Goal: Information Seeking & Learning: Compare options

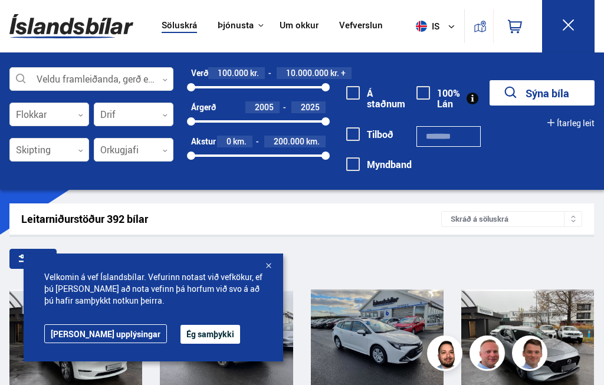
click at [180, 330] on button "Ég samþykki" at bounding box center [210, 334] width 60 height 19
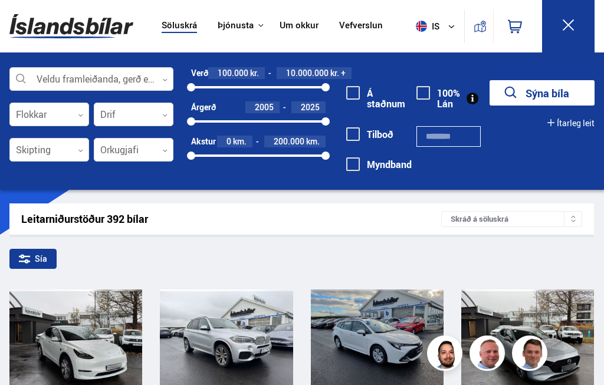
click at [47, 264] on div "Sía" at bounding box center [32, 259] width 47 height 20
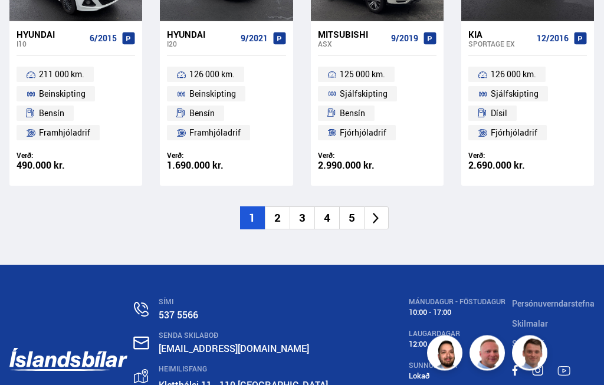
scroll to position [1687, 0]
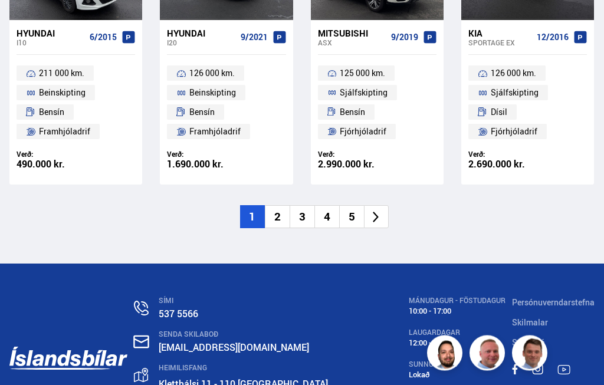
click at [277, 206] on li "2" at bounding box center [277, 217] width 25 height 23
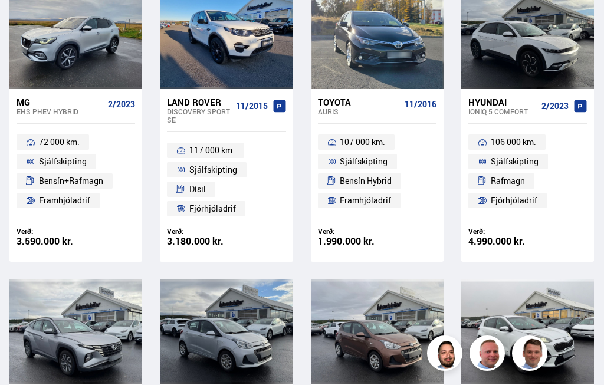
scroll to position [0, 0]
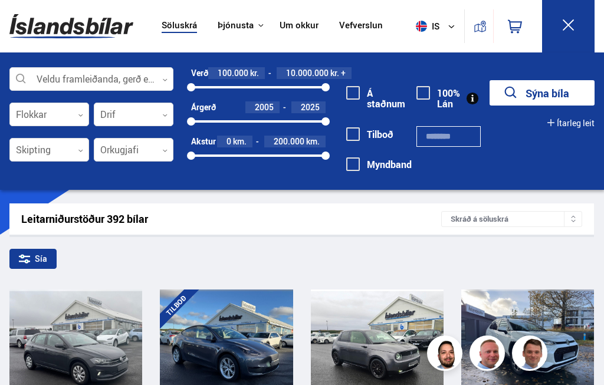
click at [50, 260] on div "Sía" at bounding box center [32, 259] width 47 height 20
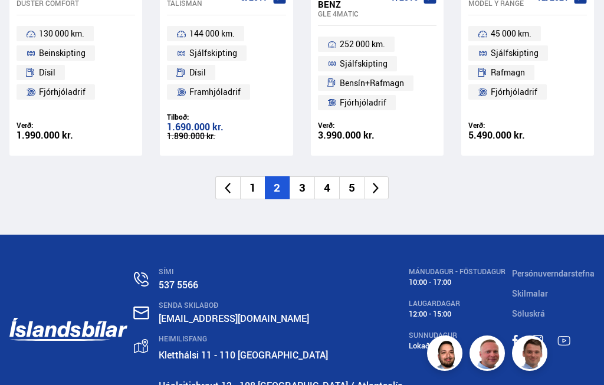
scroll to position [1775, 0]
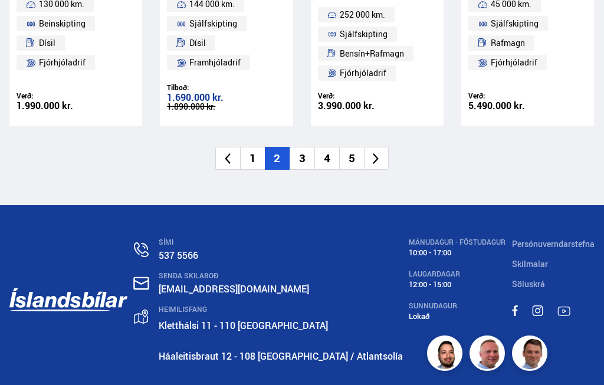
click at [301, 149] on li "3" at bounding box center [302, 158] width 25 height 23
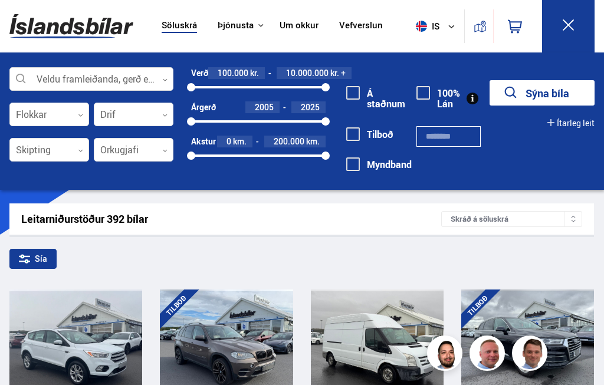
click at [38, 258] on div "Sía" at bounding box center [32, 259] width 47 height 20
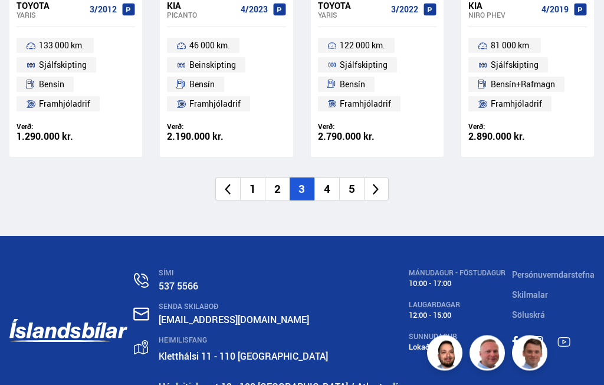
scroll to position [1723, 0]
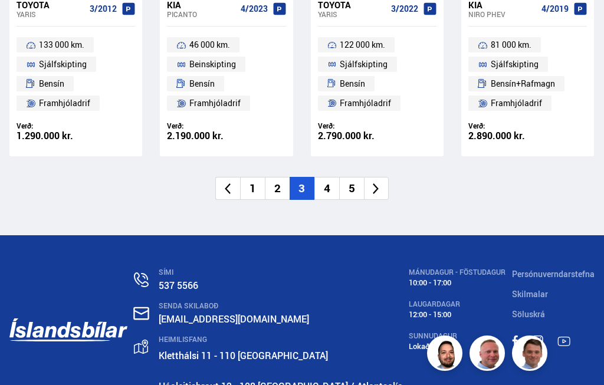
click at [332, 177] on li "4" at bounding box center [326, 188] width 25 height 23
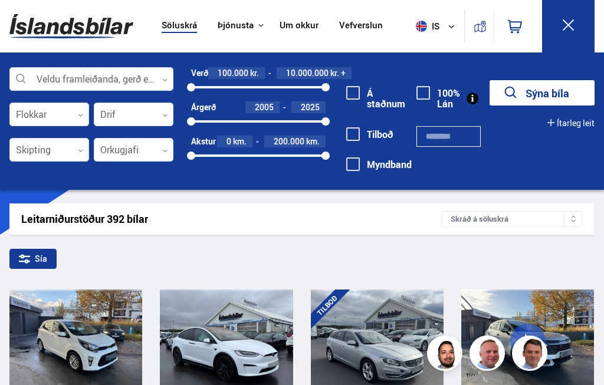
click at [50, 257] on div "Sía" at bounding box center [32, 259] width 47 height 20
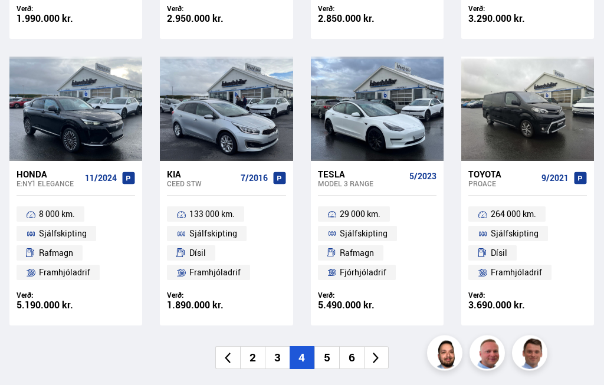
scroll to position [1546, 0]
click at [328, 346] on li "5" at bounding box center [326, 357] width 25 height 23
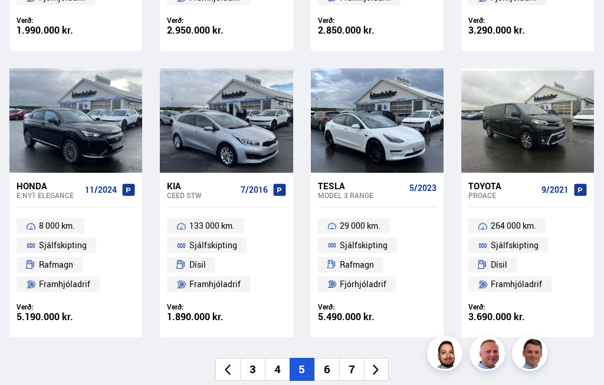
scroll to position [636, 0]
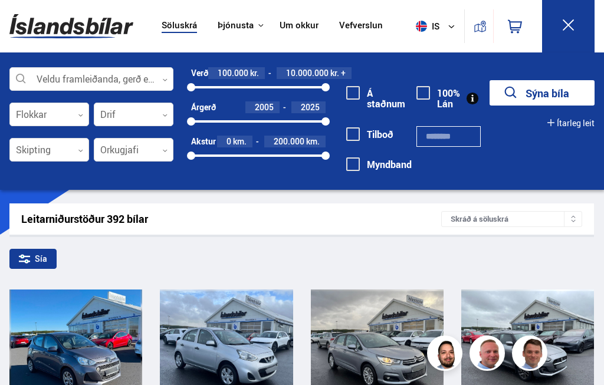
click at [48, 257] on div "Sía" at bounding box center [32, 259] width 47 height 20
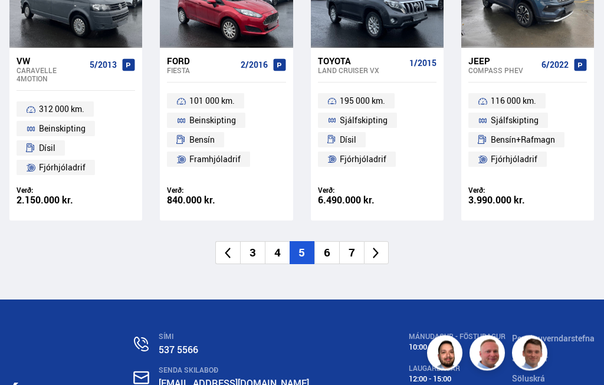
scroll to position [1665, 0]
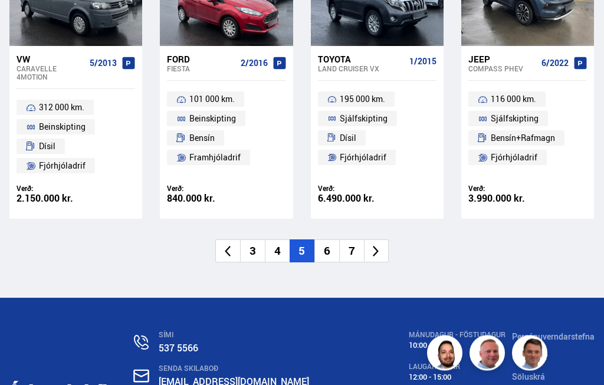
click at [331, 240] on li "6" at bounding box center [326, 251] width 25 height 23
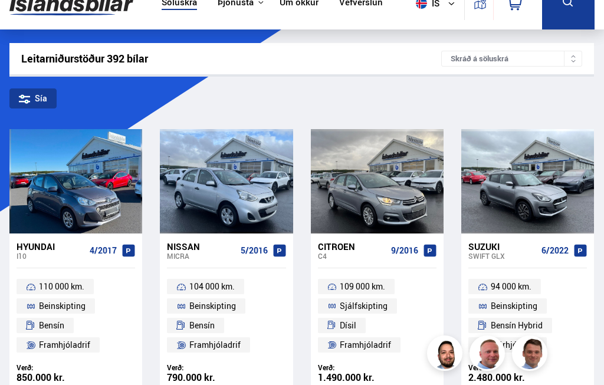
scroll to position [0, 0]
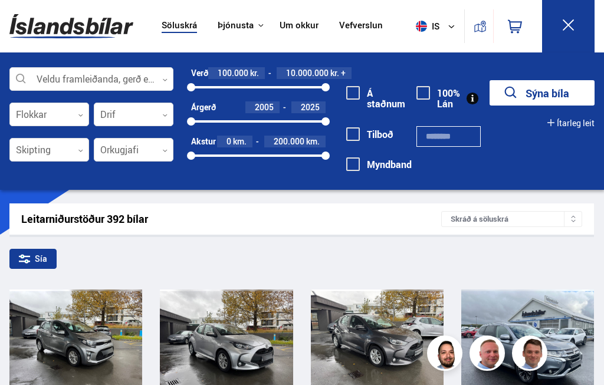
click at [35, 264] on div "Sía" at bounding box center [32, 259] width 47 height 20
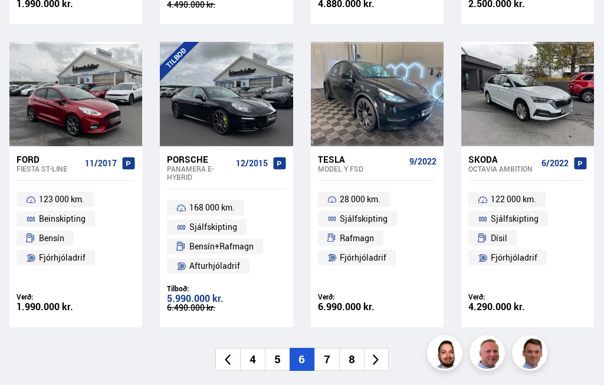
scroll to position [1561, 0]
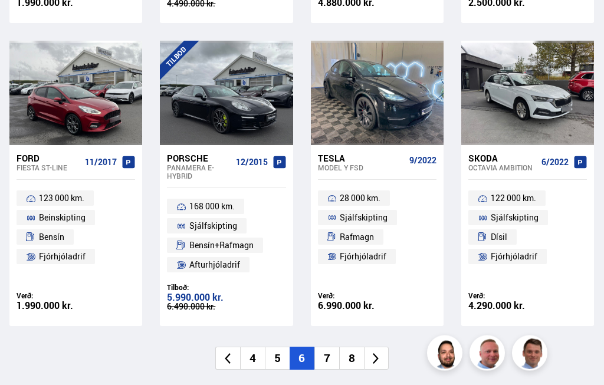
click at [328, 347] on li "7" at bounding box center [326, 358] width 25 height 23
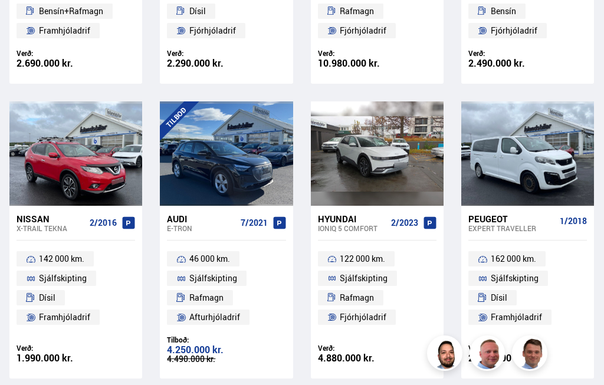
scroll to position [0, 0]
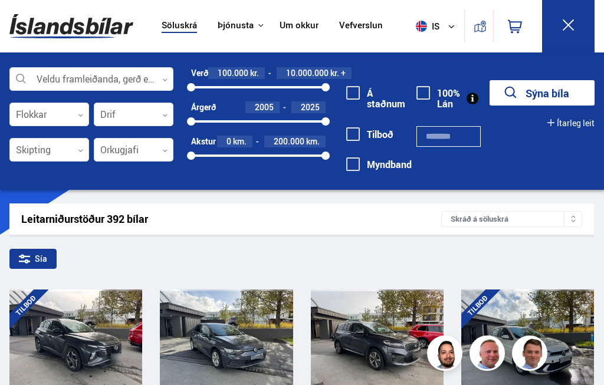
click at [31, 262] on div "Sía" at bounding box center [32, 259] width 47 height 20
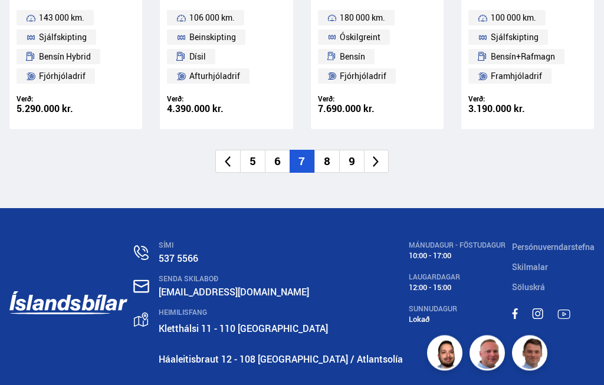
scroll to position [1753, 0]
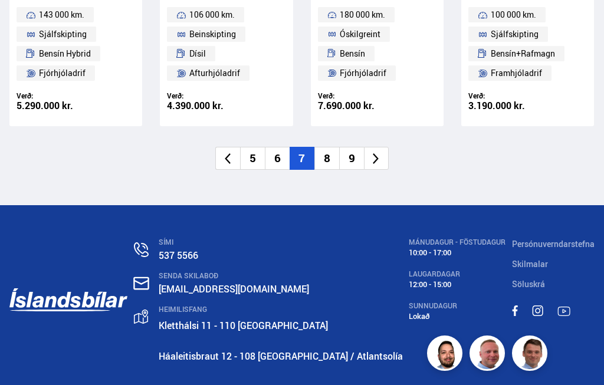
click at [330, 147] on li "8" at bounding box center [326, 158] width 25 height 23
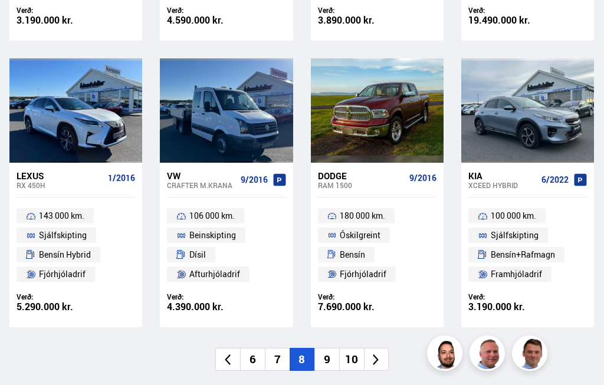
scroll to position [0, 0]
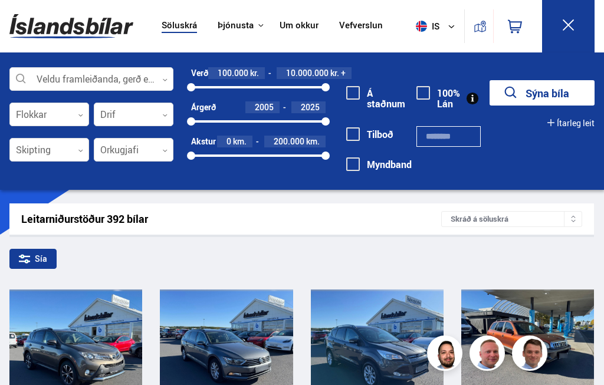
click at [48, 262] on div "Sía" at bounding box center [32, 259] width 47 height 20
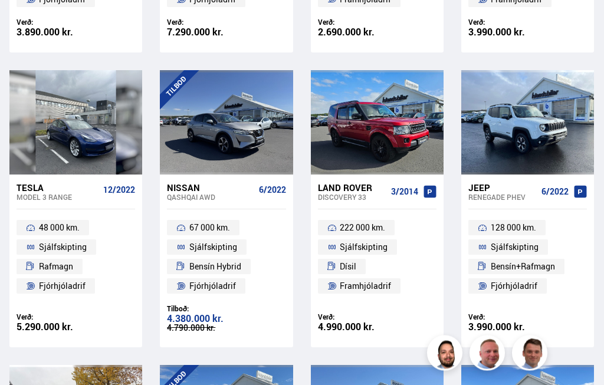
scroll to position [951, 0]
click at [452, 363] on div "Toyota RAV4 4/2015 196 000 km. Beinskipting Dísil Fjórhjóladrif Verð: 1.690.000…" at bounding box center [301, 65] width 584 height 1727
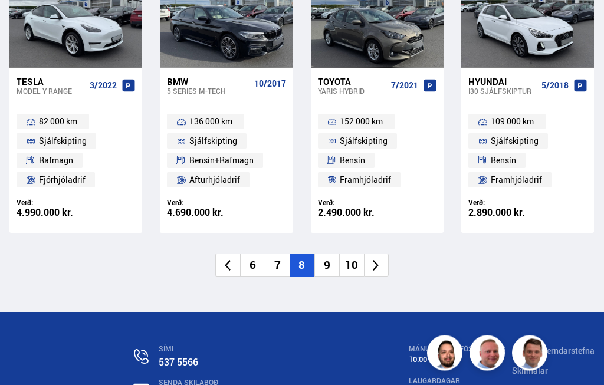
scroll to position [1646, 0]
click at [327, 254] on li "9" at bounding box center [326, 265] width 25 height 23
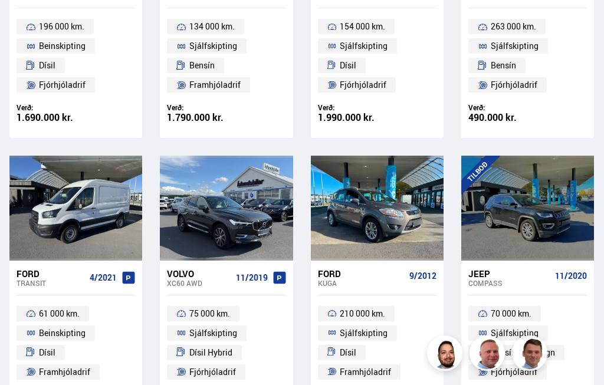
scroll to position [0, 0]
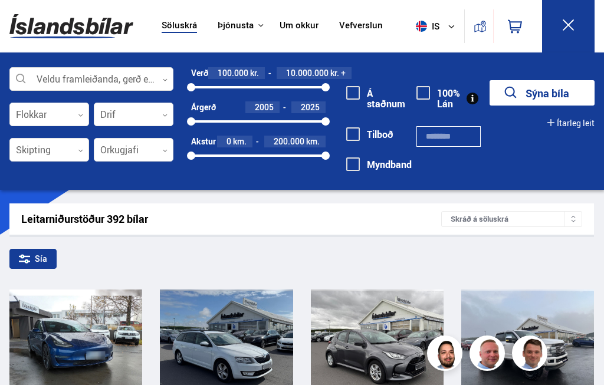
click at [38, 262] on div "Sía" at bounding box center [32, 259] width 47 height 20
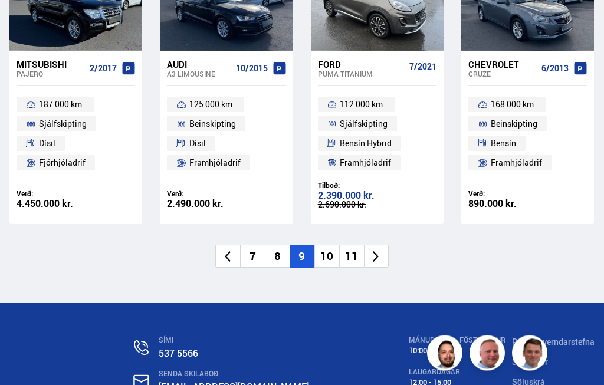
scroll to position [1656, 0]
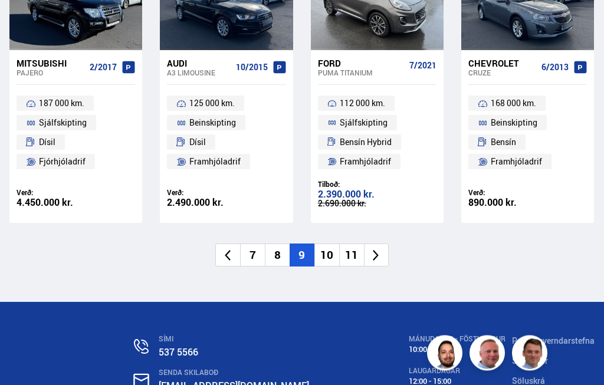
click at [334, 244] on li "10" at bounding box center [326, 255] width 25 height 23
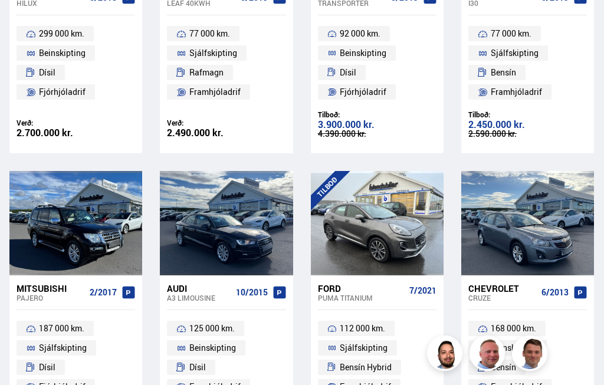
scroll to position [0, 0]
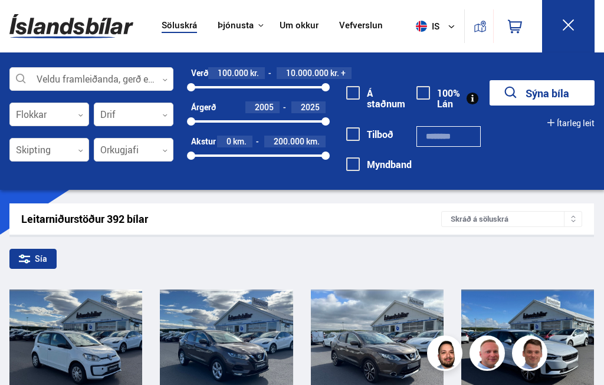
click at [42, 260] on div "Sía" at bounding box center [32, 259] width 47 height 20
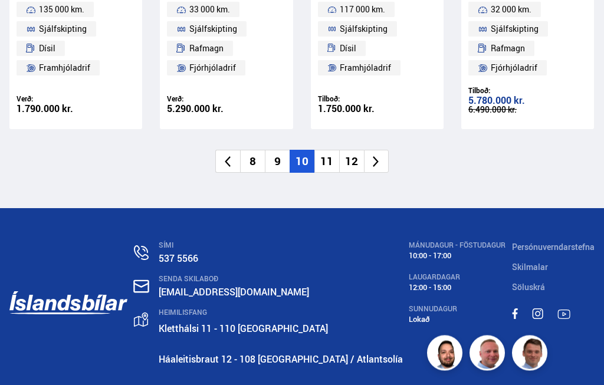
scroll to position [1751, 0]
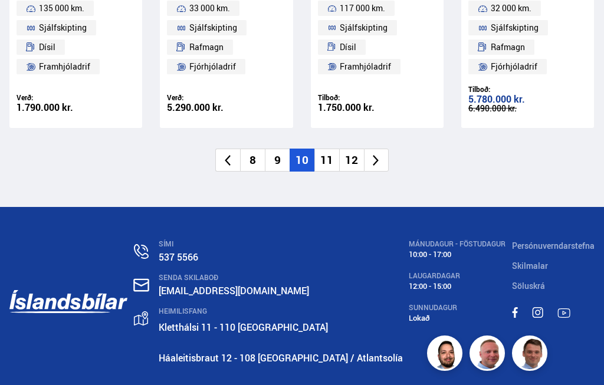
click at [326, 149] on li "11" at bounding box center [326, 160] width 25 height 23
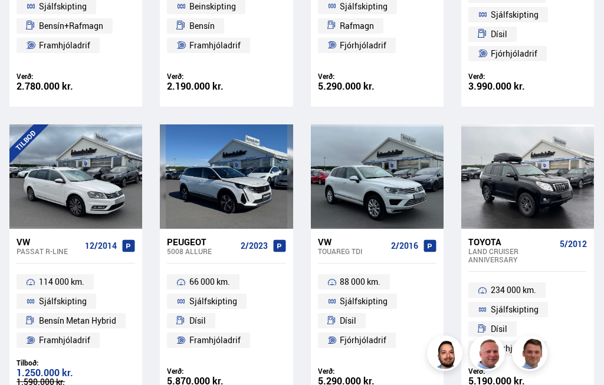
scroll to position [0, 0]
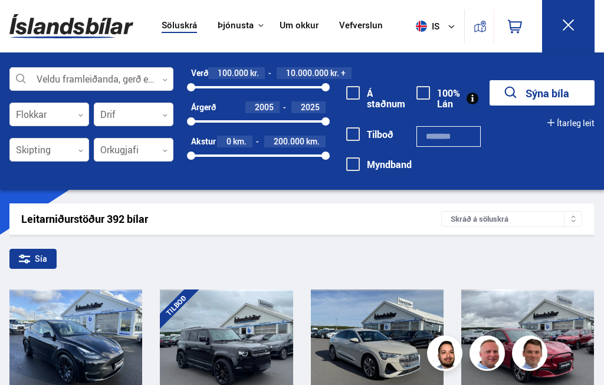
click at [37, 259] on div "Sía" at bounding box center [32, 259] width 47 height 20
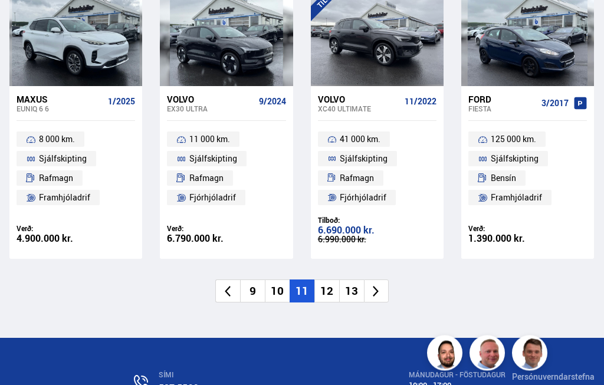
scroll to position [1629, 0]
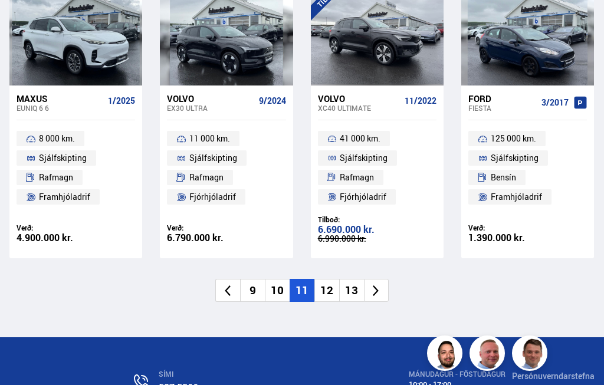
click at [326, 279] on li "12" at bounding box center [326, 290] width 25 height 23
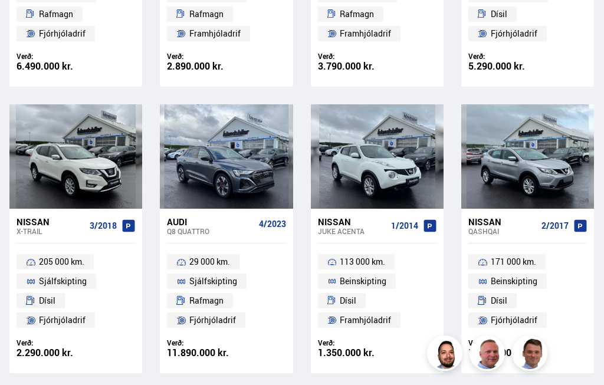
scroll to position [0, 0]
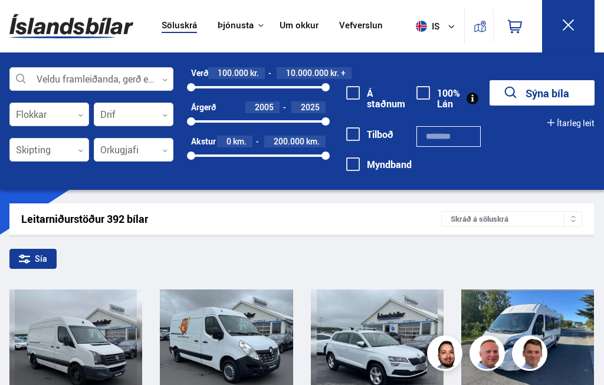
click at [44, 257] on div "Sía" at bounding box center [32, 259] width 47 height 20
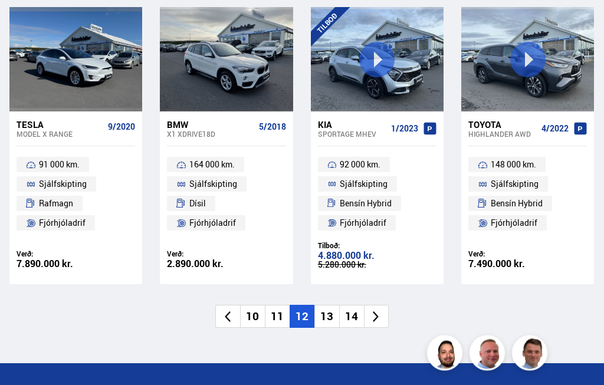
scroll to position [1588, 0]
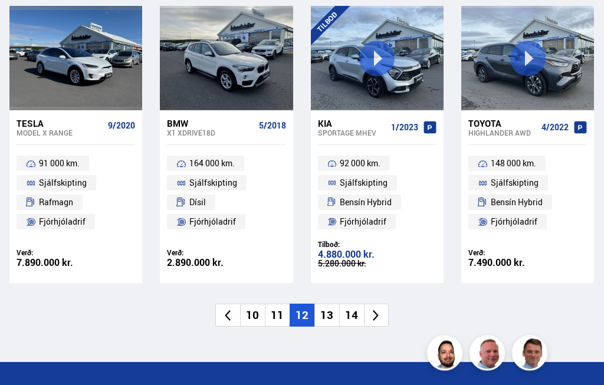
click at [335, 304] on li "13" at bounding box center [326, 315] width 25 height 23
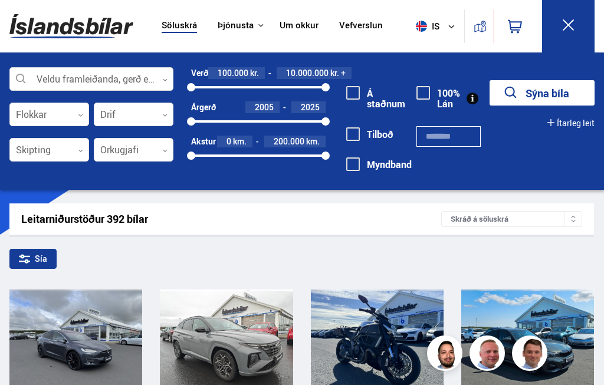
click at [34, 258] on div "Sía" at bounding box center [32, 259] width 47 height 20
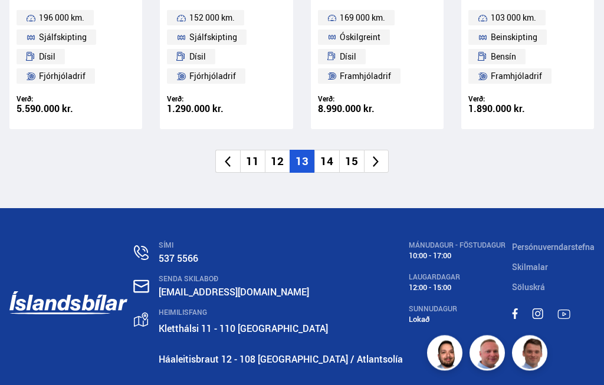
scroll to position [1745, 0]
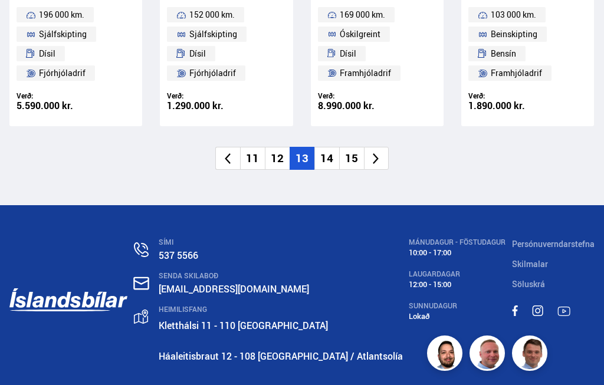
click at [334, 147] on li "14" at bounding box center [326, 158] width 25 height 23
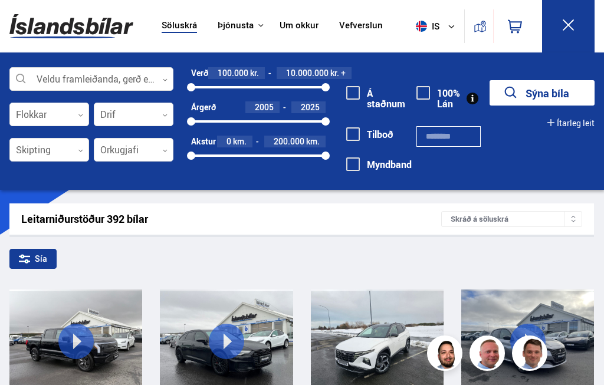
click at [38, 262] on div "Sía" at bounding box center [32, 259] width 47 height 20
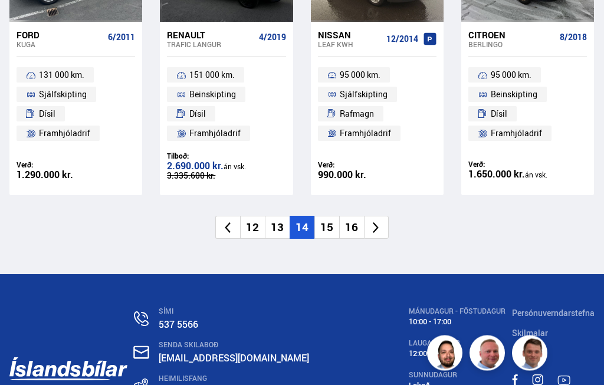
scroll to position [1677, 0]
click at [332, 216] on li "15" at bounding box center [326, 227] width 25 height 23
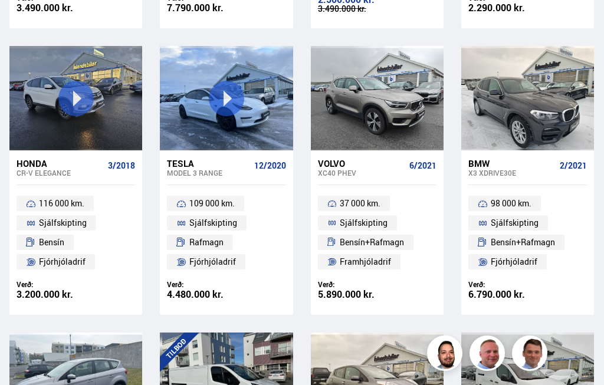
scroll to position [0, 0]
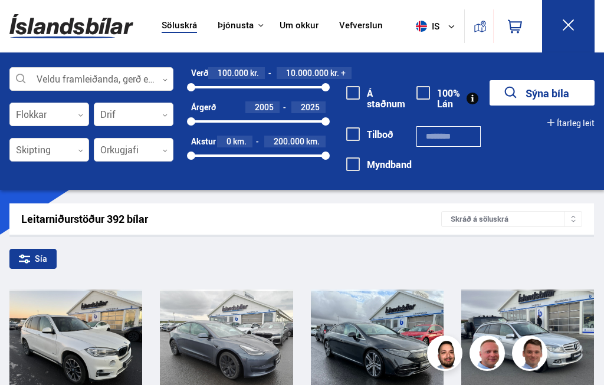
click at [37, 262] on div "Sía" at bounding box center [32, 259] width 47 height 20
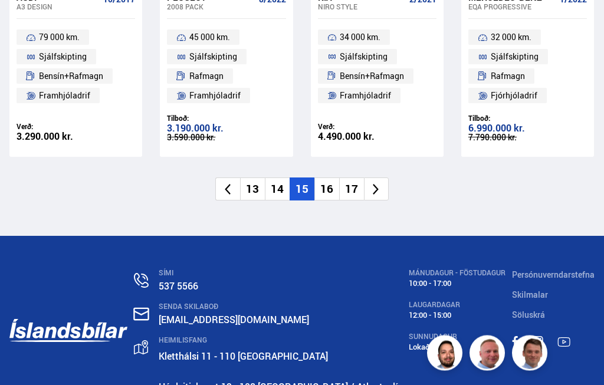
scroll to position [1715, 0]
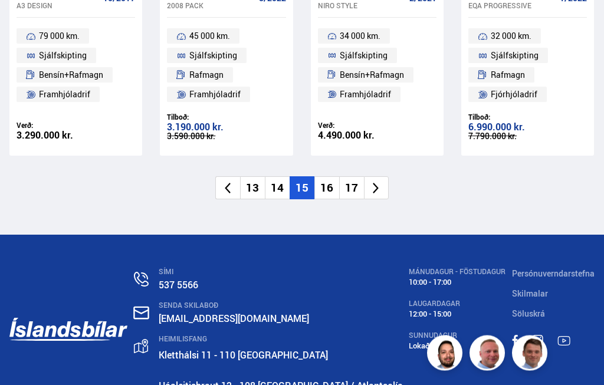
click at [324, 177] on li "16" at bounding box center [326, 188] width 25 height 23
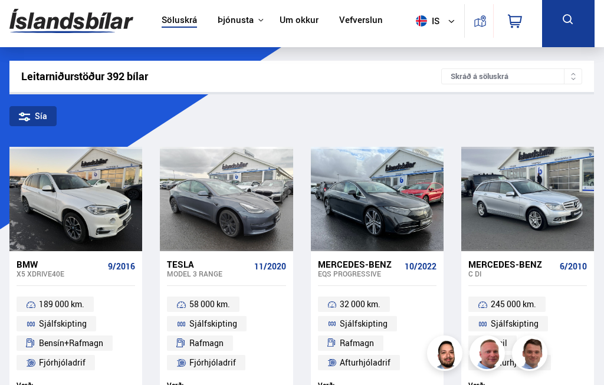
scroll to position [0, 0]
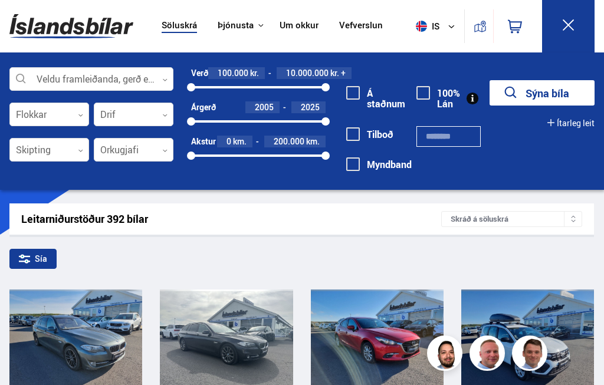
click at [41, 259] on div "Sía" at bounding box center [32, 259] width 47 height 20
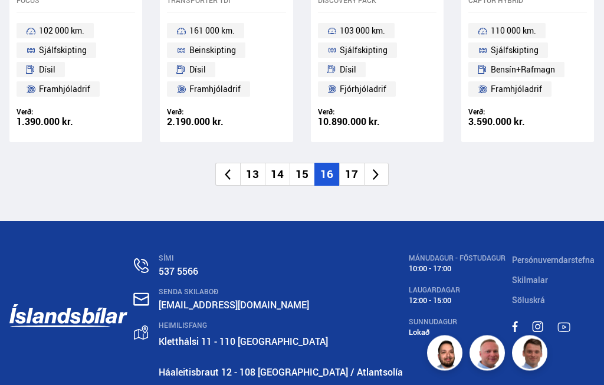
scroll to position [1723, 0]
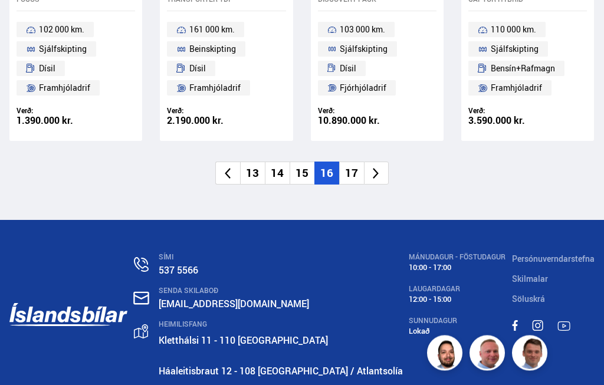
click at [351, 162] on li "17" at bounding box center [351, 173] width 25 height 23
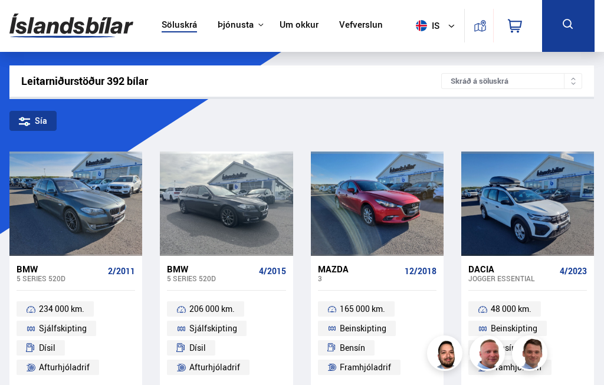
scroll to position [0, 0]
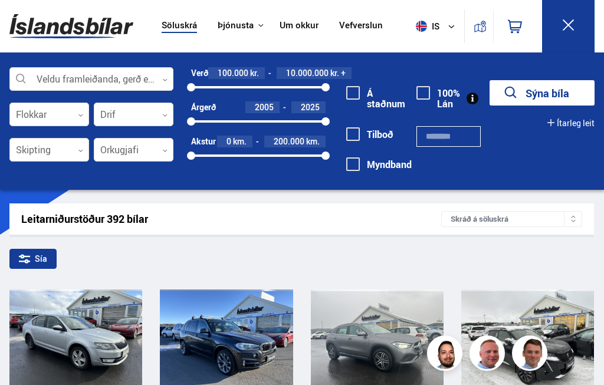
click at [42, 257] on div "Sía" at bounding box center [32, 259] width 47 height 20
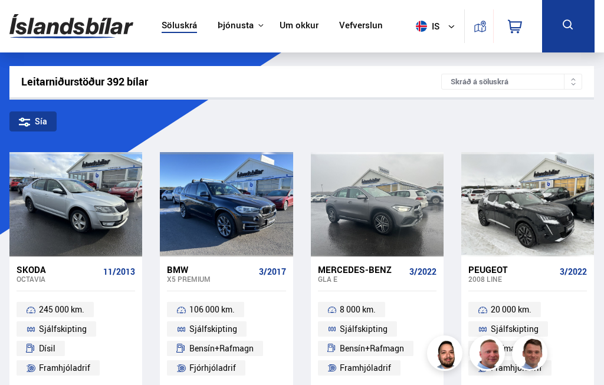
click at [103, 84] on div "Leitarniðurstöður 392 bílar" at bounding box center [231, 81] width 420 height 12
click at [137, 77] on div "Leitarniðurstöður 392 bílar" at bounding box center [231, 81] width 420 height 12
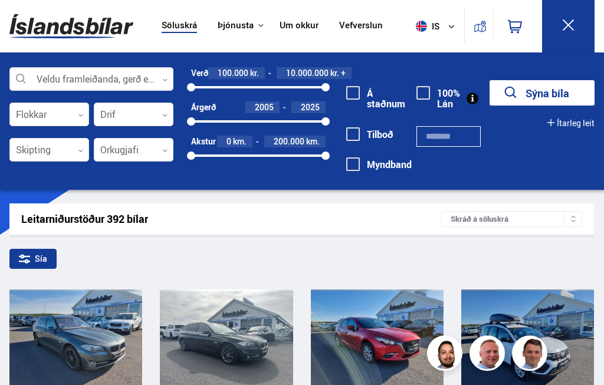
click at [543, 88] on button "Sýna bíla" at bounding box center [541, 92] width 105 height 25
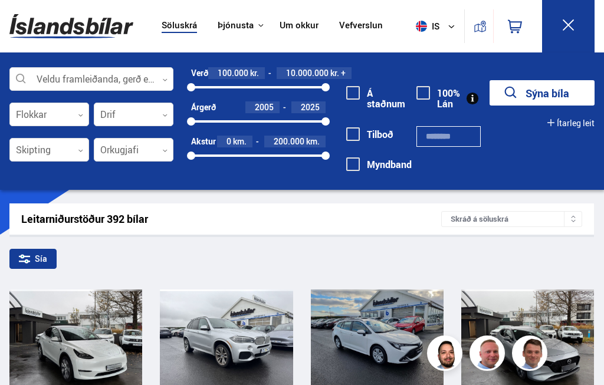
click at [44, 259] on div "Sía" at bounding box center [32, 259] width 47 height 20
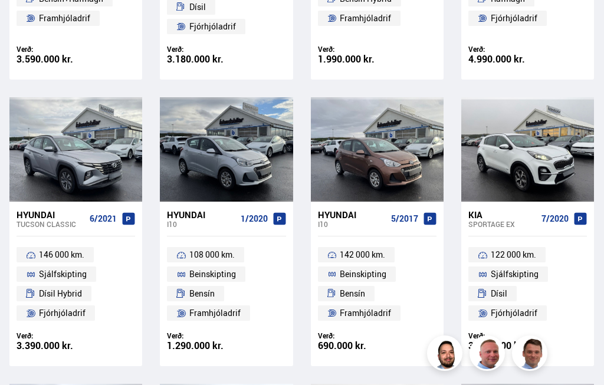
scroll to position [1218, 0]
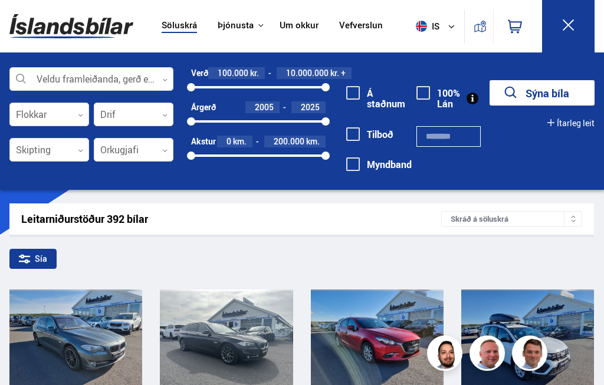
click at [568, 25] on icon at bounding box center [568, 24] width 11 height 11
